Goal: Task Accomplishment & Management: Manage account settings

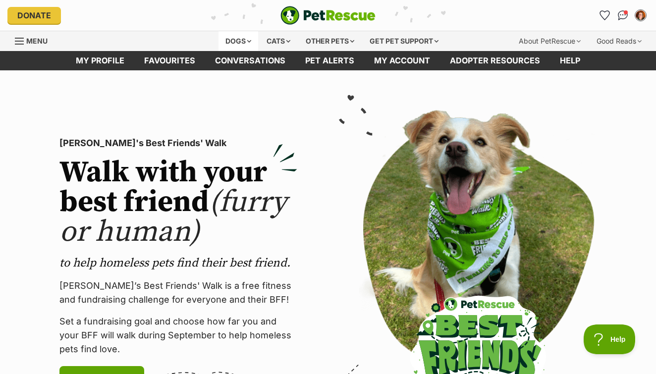
click at [243, 40] on div "Dogs" at bounding box center [238, 41] width 40 height 20
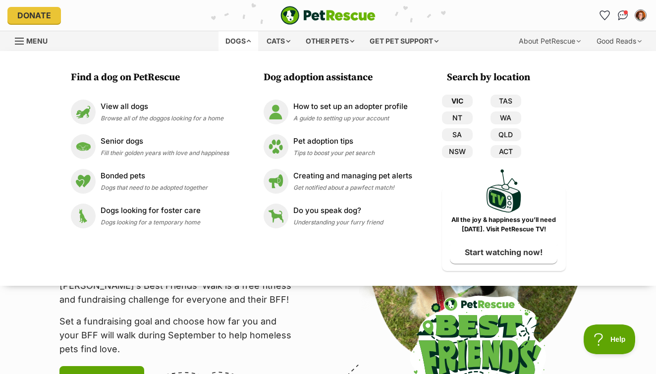
click at [463, 101] on link "VIC" at bounding box center [457, 101] width 31 height 13
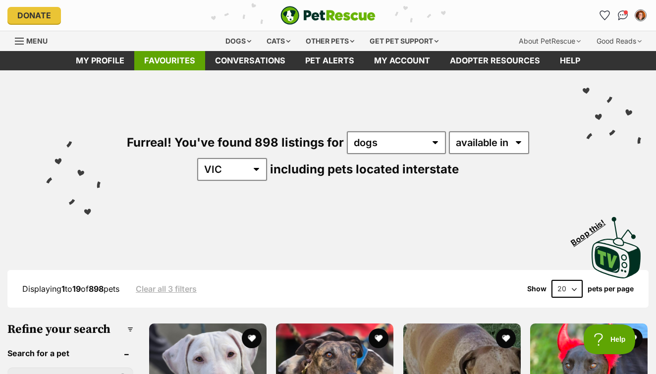
click at [161, 62] on link "Favourites" at bounding box center [169, 60] width 71 height 19
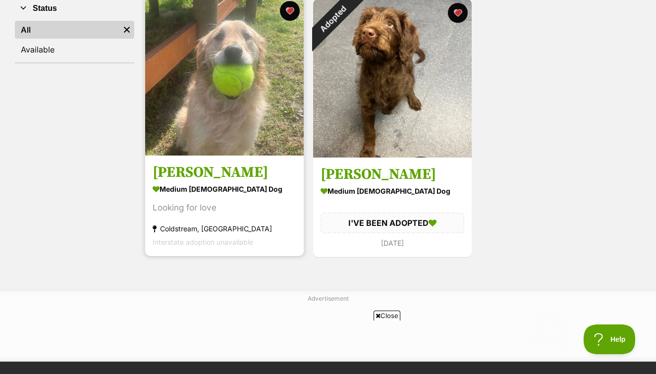
click at [176, 174] on h3 "Lucy" at bounding box center [225, 172] width 144 height 19
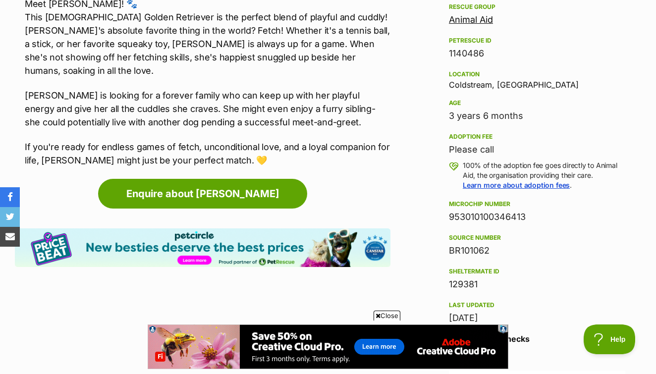
scroll to position [598, 0]
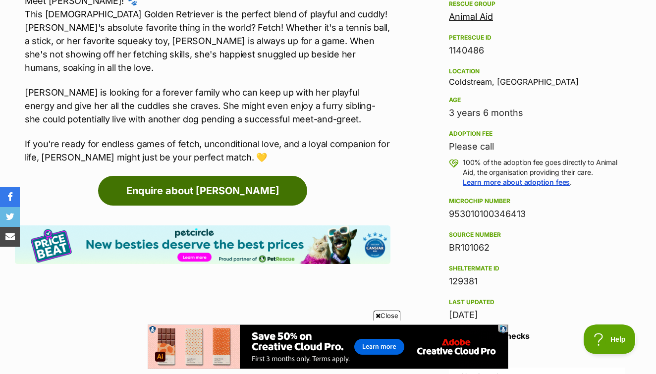
click at [216, 179] on link "Enquire about Lucy" at bounding box center [202, 191] width 209 height 30
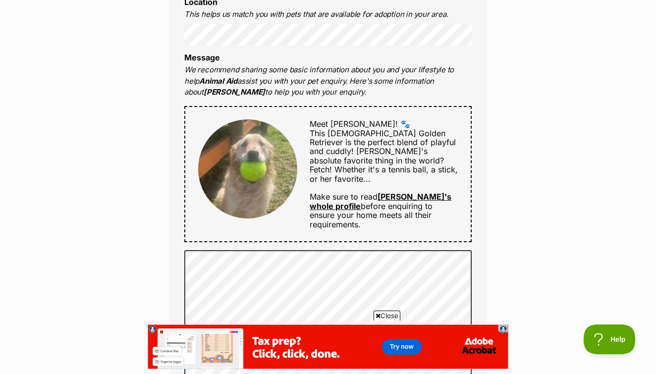
scroll to position [450, 0]
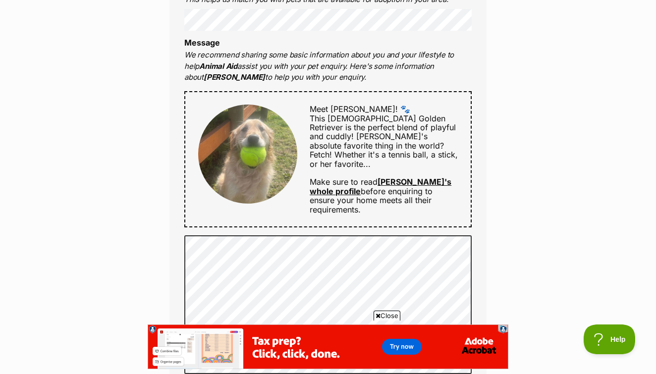
click at [427, 177] on link "[PERSON_NAME]'s whole profile" at bounding box center [381, 186] width 142 height 19
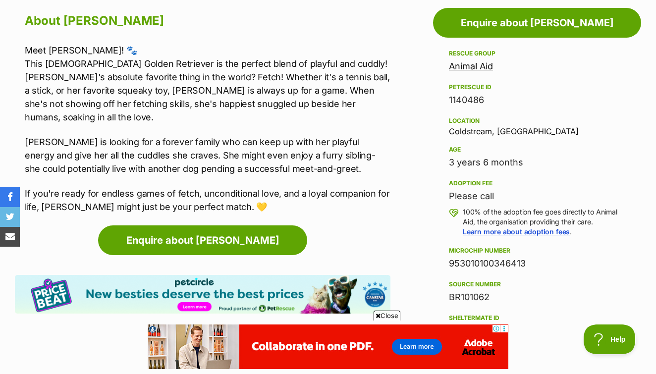
scroll to position [550, 0]
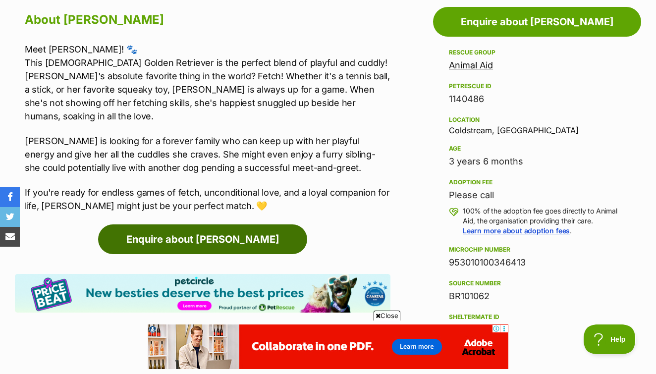
click at [203, 228] on link "Enquire about Lucy" at bounding box center [202, 239] width 209 height 30
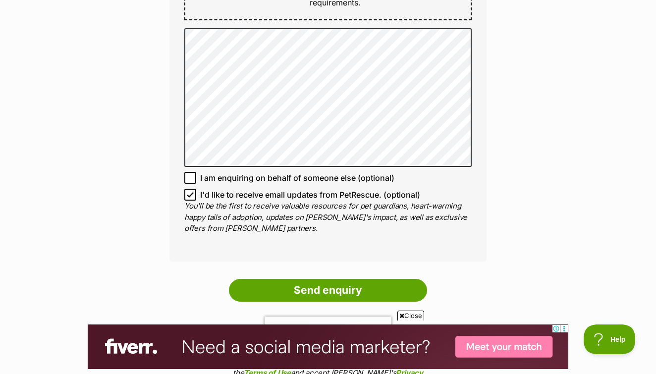
scroll to position [657, 0]
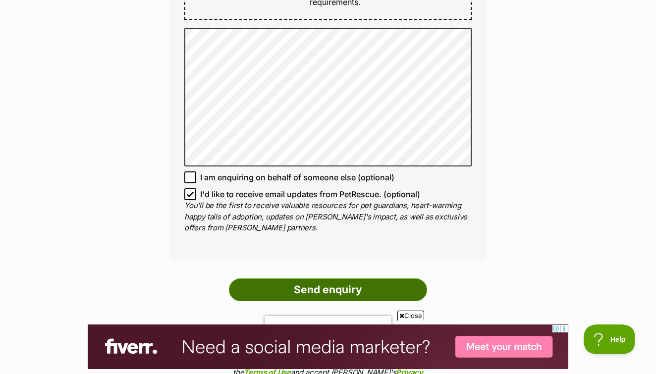
click at [308, 279] on input "Send enquiry" at bounding box center [328, 289] width 198 height 23
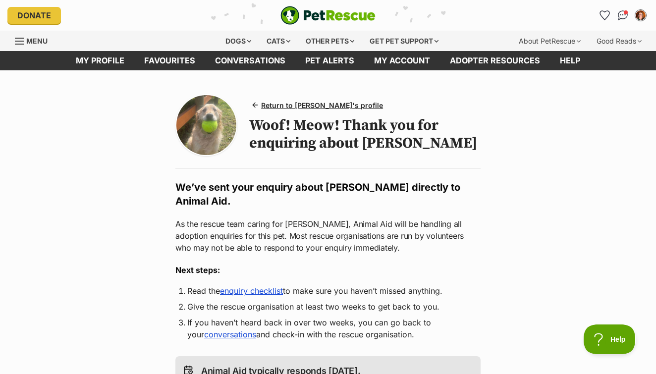
click at [264, 286] on link "enquiry checklist" at bounding box center [251, 291] width 63 height 10
click at [625, 13] on span "Conversations" at bounding box center [626, 13] width 5 height 5
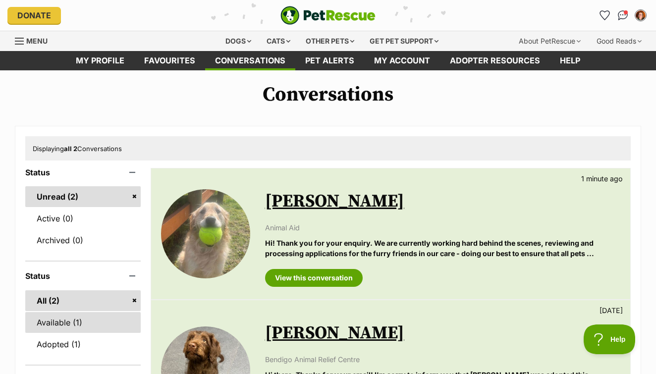
click at [56, 321] on link "Available (1)" at bounding box center [82, 322] width 115 height 21
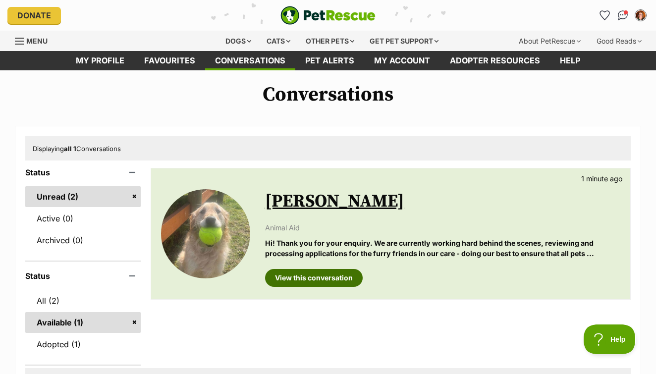
click at [304, 282] on link "View this conversation" at bounding box center [314, 278] width 98 height 18
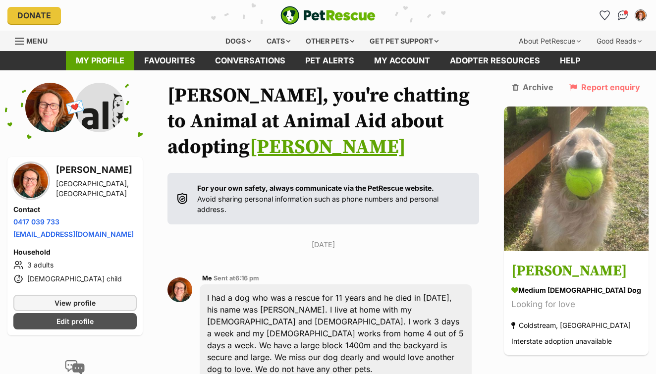
click at [108, 58] on link "My profile" at bounding box center [100, 60] width 68 height 19
click at [70, 321] on span "Edit profile" at bounding box center [74, 321] width 37 height 10
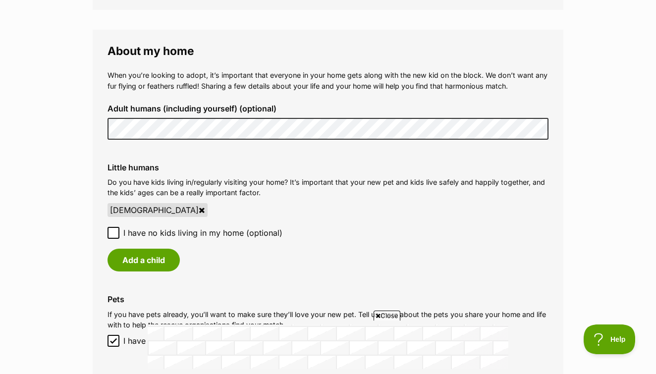
scroll to position [926, 0]
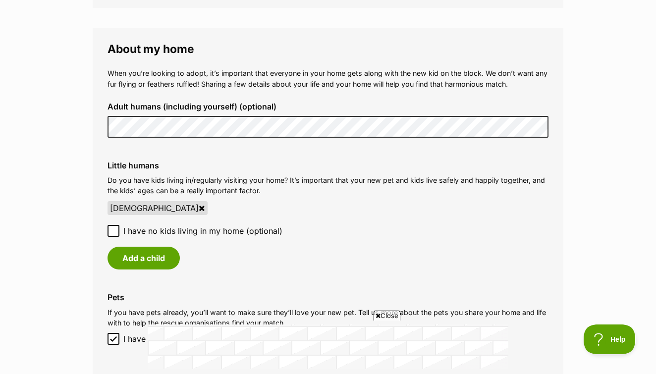
click at [280, 247] on div "Add a child" at bounding box center [327, 258] width 441 height 23
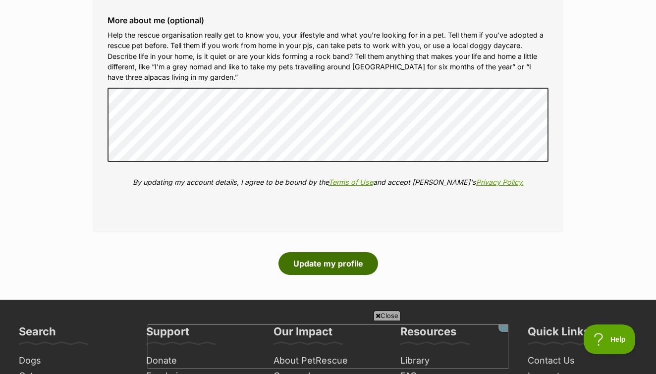
scroll to position [0, 0]
click at [338, 252] on button "Update my profile" at bounding box center [328, 263] width 100 height 23
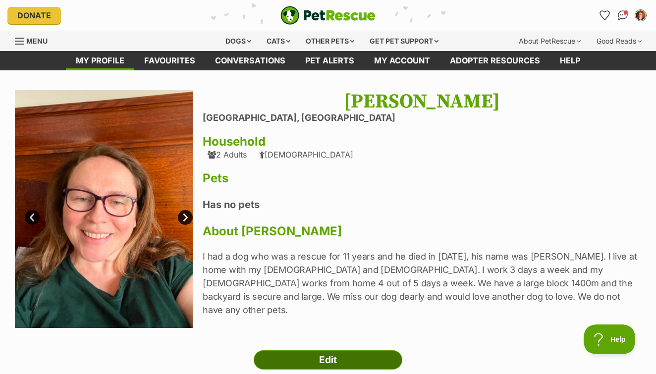
click at [304, 360] on link "Edit" at bounding box center [328, 360] width 149 height 20
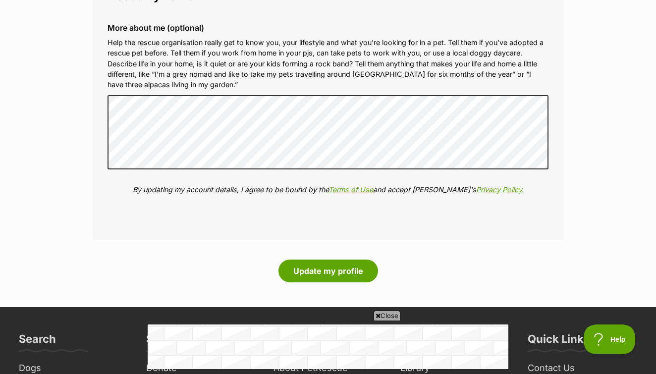
scroll to position [1362, 0]
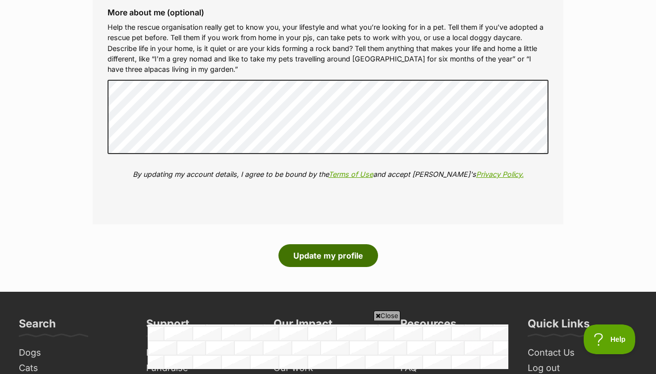
click at [302, 244] on button "Update my profile" at bounding box center [328, 255] width 100 height 23
